Goal: Transaction & Acquisition: Purchase product/service

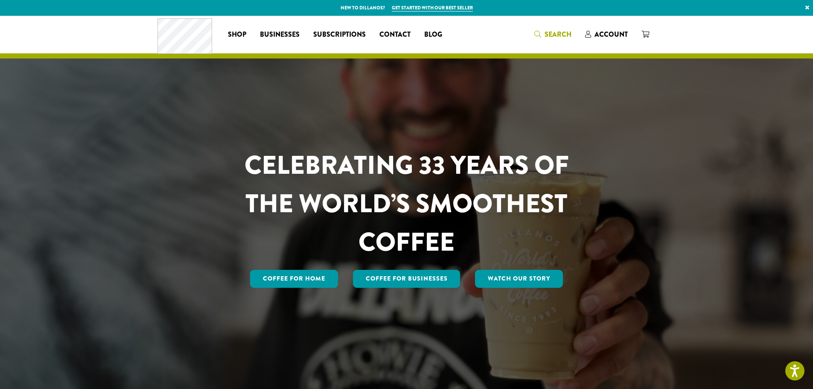
click at [564, 31] on span "Search" at bounding box center [557, 34] width 27 height 10
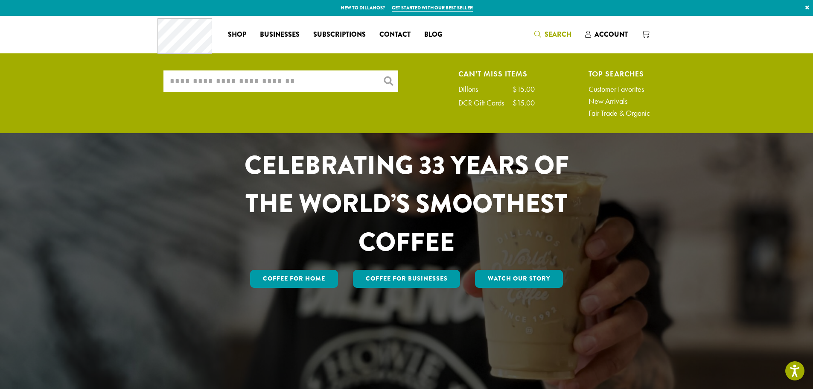
click at [315, 81] on input "What are you searching for?" at bounding box center [280, 80] width 235 height 21
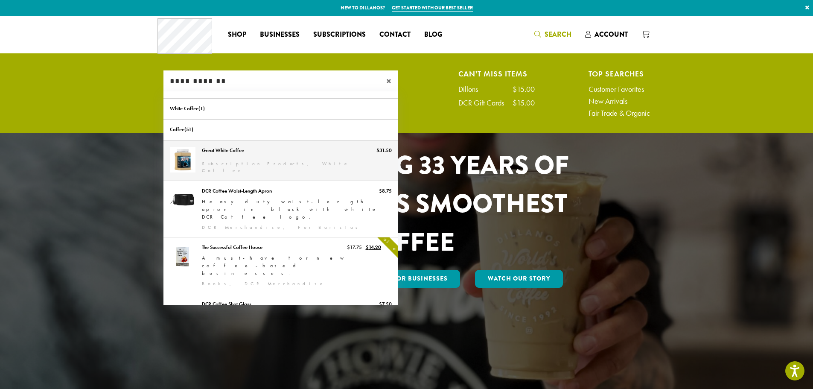
type input "**********"
click at [198, 174] on link "Great White Coffee" at bounding box center [280, 160] width 235 height 40
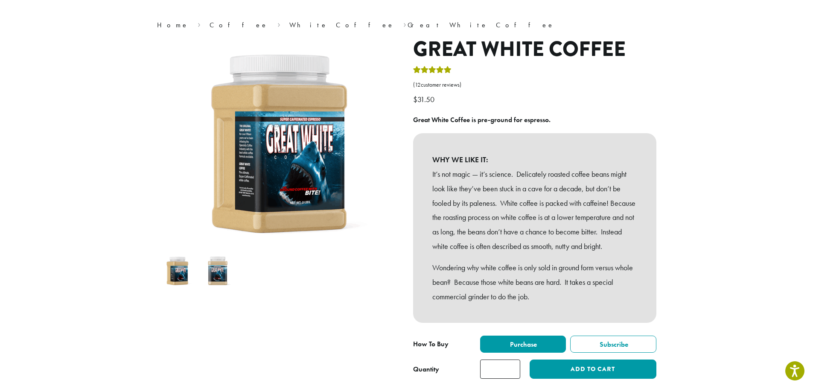
scroll to position [43, 0]
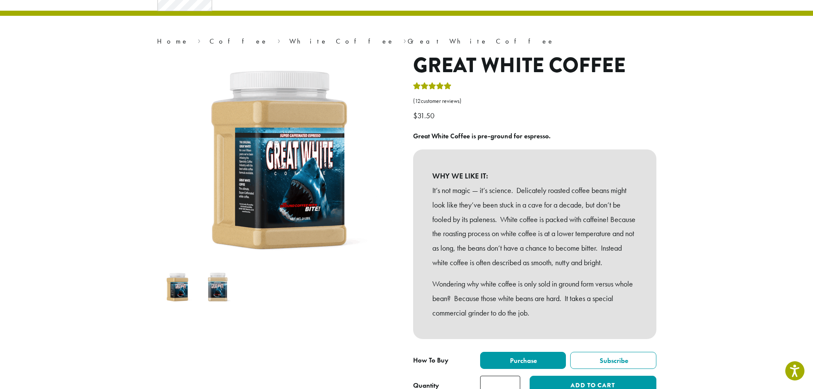
click at [365, 334] on div at bounding box center [279, 224] width 256 height 342
click at [221, 284] on img at bounding box center [218, 287] width 34 height 34
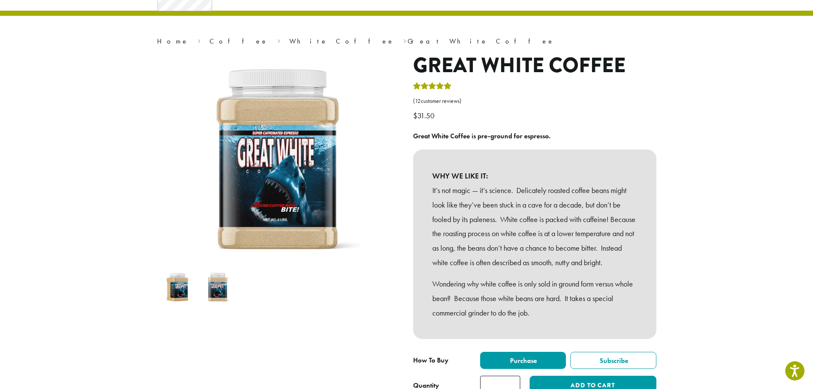
click at [174, 293] on img at bounding box center [177, 287] width 34 height 34
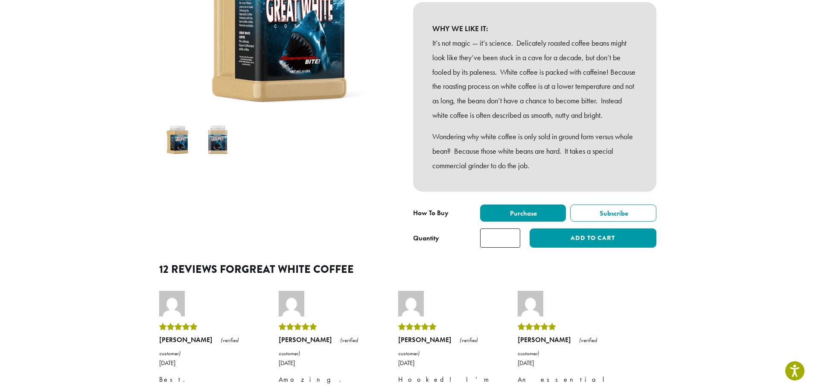
scroll to position [0, 0]
